Goal: Information Seeking & Learning: Learn about a topic

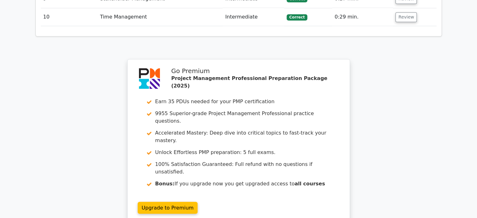
scroll to position [1158, 0]
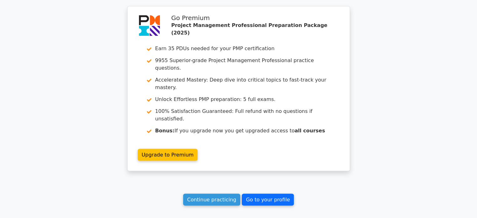
click at [258, 194] on link "Go to your profile" at bounding box center [268, 200] width 52 height 12
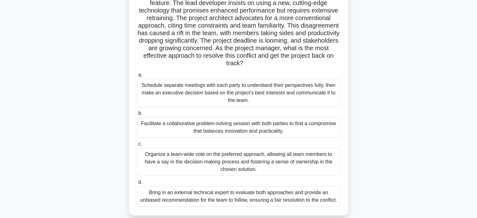
scroll to position [75, 0]
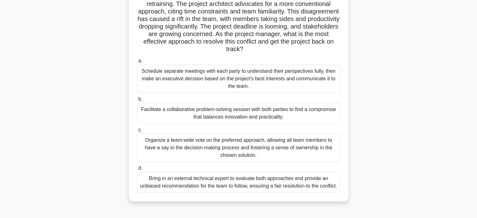
click at [237, 115] on div "Facilitate a collaborative problem-solving session with both parties to find a …" at bounding box center [238, 113] width 203 height 21
click at [137, 101] on input "b. Facilitate a collaborative problem-solving session with both parties to find…" at bounding box center [137, 99] width 0 height 4
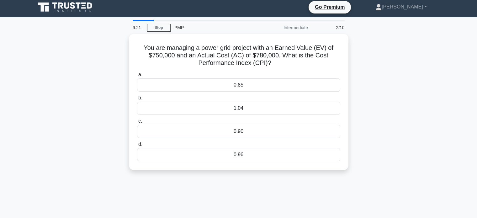
scroll to position [0, 0]
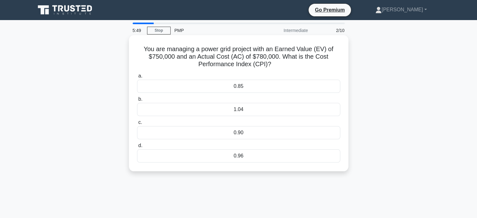
click at [237, 108] on div "1.04" at bounding box center [238, 109] width 203 height 13
click at [137, 101] on input "b. 1.04" at bounding box center [137, 99] width 0 height 4
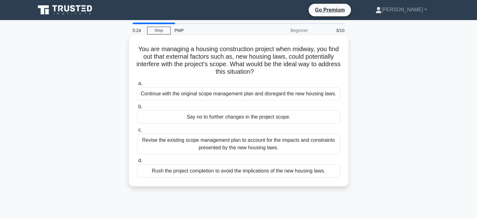
click at [287, 142] on div "Revise the existing scope management plan to account for the impacts and constr…" at bounding box center [238, 144] width 203 height 21
click at [137, 132] on input "c. Revise the existing scope management plan to account for the impacts and con…" at bounding box center [137, 130] width 0 height 4
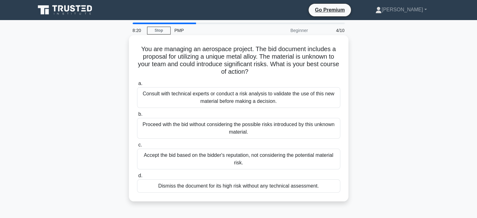
click at [329, 95] on div "Consult with technical experts or conduct a risk analysis to validate the use o…" at bounding box center [238, 97] width 203 height 21
click at [137, 86] on input "a. Consult with technical experts or conduct a risk analysis to validate the us…" at bounding box center [137, 84] width 0 height 4
click at [321, 96] on div "Consult with technical experts or conduct a risk analysis to validate the use o…" at bounding box center [238, 97] width 203 height 21
click at [137, 86] on input "a. Consult with technical experts or conduct a risk analysis to validate the us…" at bounding box center [137, 84] width 0 height 4
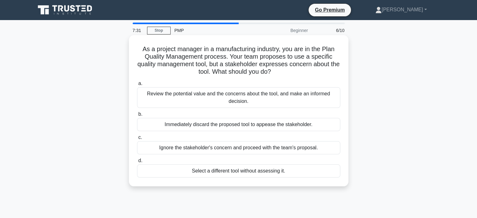
click at [285, 98] on div "Review the potential value and the concerns about the tool, and make an informe…" at bounding box center [238, 97] width 203 height 21
click at [137, 86] on input "a. Review the potential value and the concerns about the tool, and make an info…" at bounding box center [137, 84] width 0 height 4
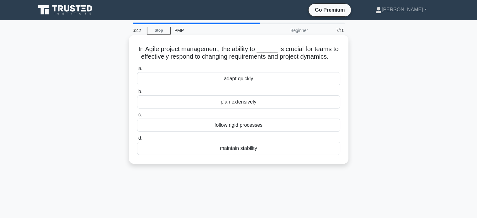
click at [256, 102] on div "plan extensively" at bounding box center [238, 101] width 203 height 13
click at [137, 94] on input "b. plan extensively" at bounding box center [137, 92] width 0 height 4
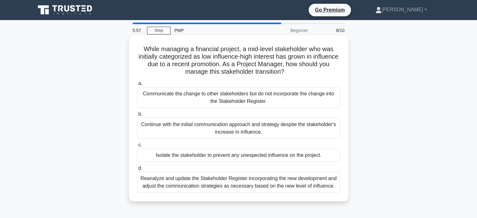
click at [297, 179] on div "Reanalyze and update the Stakeholder Register incorporating the new development…" at bounding box center [238, 182] width 203 height 21
click at [137, 170] on input "d. Reanalyze and update the Stakeholder Register incorporating the new developm…" at bounding box center [137, 168] width 0 height 4
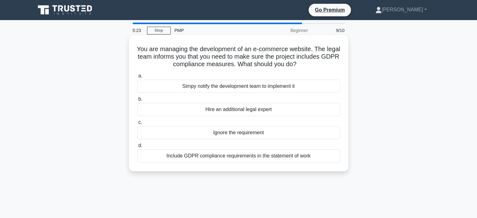
click at [256, 158] on div "Include GDPR compliance requirements in the statement of work" at bounding box center [238, 155] width 203 height 13
click at [137, 148] on input "d. Include GDPR compliance requirements in the statement of work" at bounding box center [137, 146] width 0 height 4
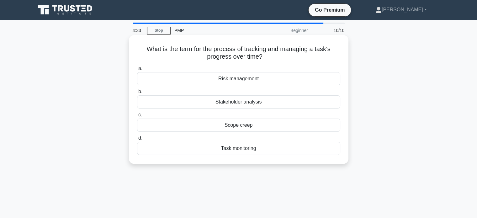
click at [242, 152] on div "Task monitoring" at bounding box center [238, 148] width 203 height 13
click at [137, 140] on input "d. Task monitoring" at bounding box center [137, 138] width 0 height 4
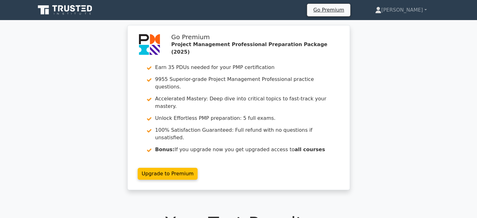
click at [415, 135] on div "Go Premium Project Management Professional Preparation Package (2025) Earn 35 P…" at bounding box center [238, 111] width 477 height 173
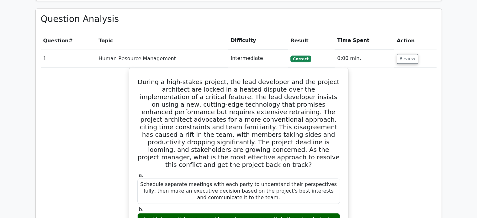
scroll to position [527, 0]
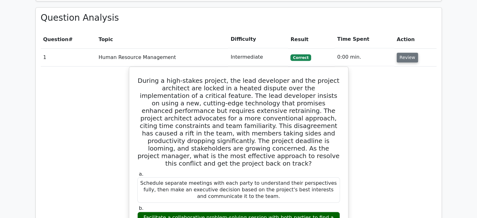
click at [400, 53] on button "Review" at bounding box center [407, 58] width 21 height 10
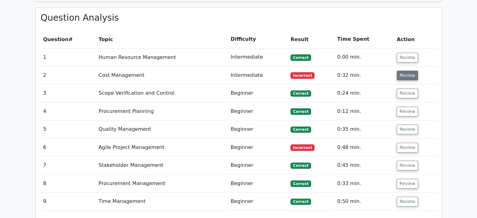
click at [408, 71] on button "Review" at bounding box center [407, 76] width 21 height 10
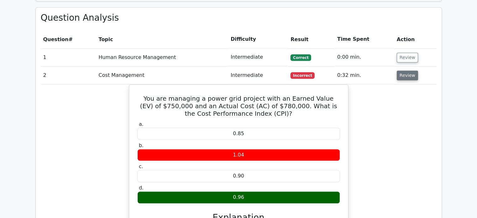
click at [408, 71] on button "Review" at bounding box center [407, 76] width 21 height 10
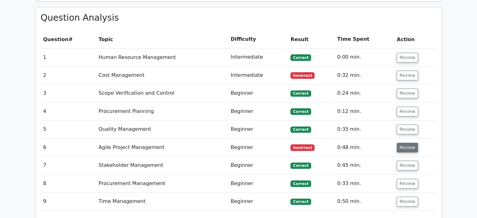
click at [399, 143] on button "Review" at bounding box center [407, 148] width 21 height 10
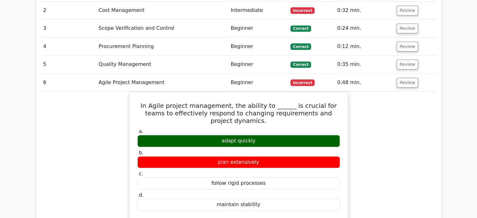
scroll to position [596, 0]
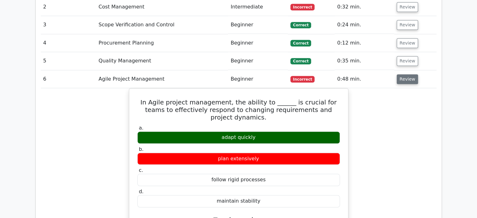
click at [402, 74] on button "Review" at bounding box center [407, 79] width 21 height 10
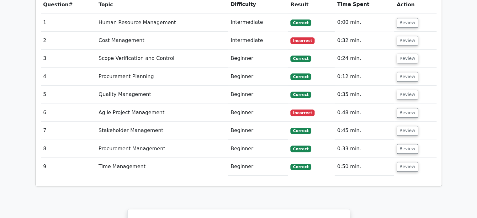
scroll to position [569, 0]
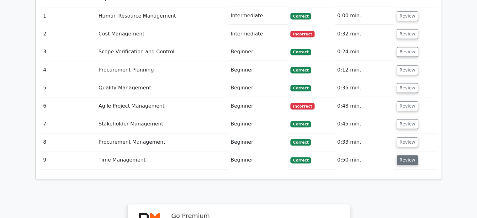
click at [408, 155] on button "Review" at bounding box center [407, 160] width 21 height 10
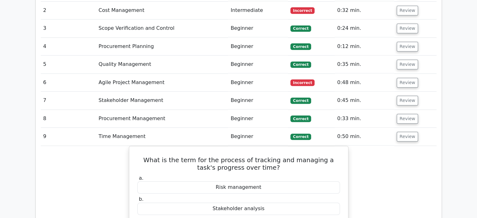
scroll to position [583, 0]
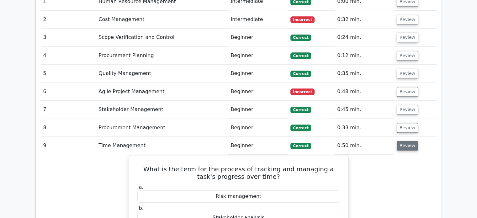
click at [409, 141] on button "Review" at bounding box center [407, 146] width 21 height 10
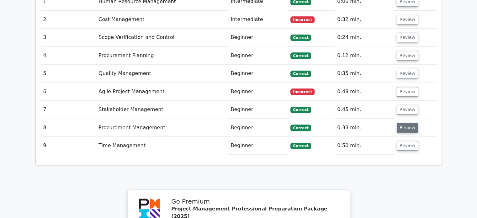
click at [404, 123] on button "Review" at bounding box center [407, 128] width 21 height 10
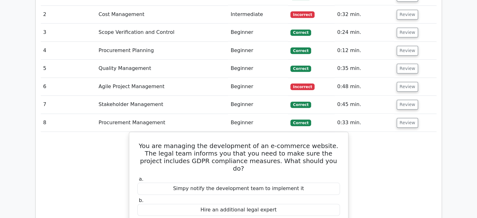
scroll to position [574, 0]
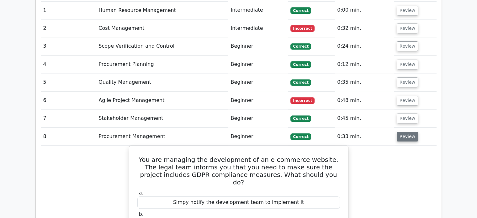
click at [400, 132] on button "Review" at bounding box center [407, 137] width 21 height 10
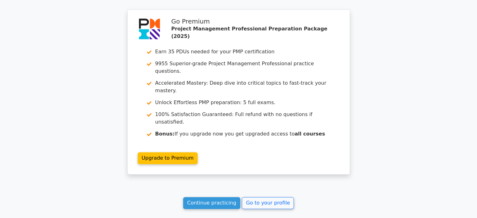
scroll to position [766, 0]
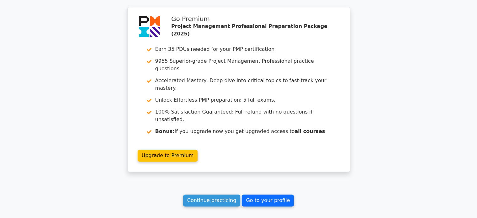
click at [261, 195] on link "Go to your profile" at bounding box center [268, 201] width 52 height 12
